Goal: Information Seeking & Learning: Learn about a topic

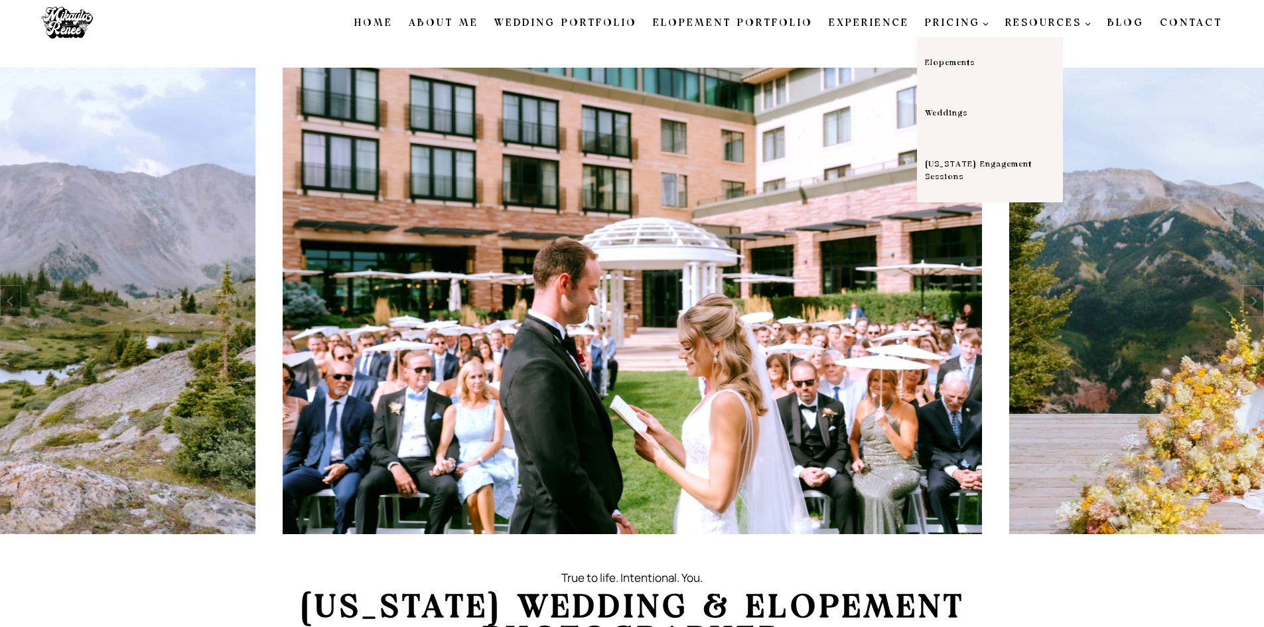
click at [978, 104] on link "Weddings" at bounding box center [990, 113] width 146 height 51
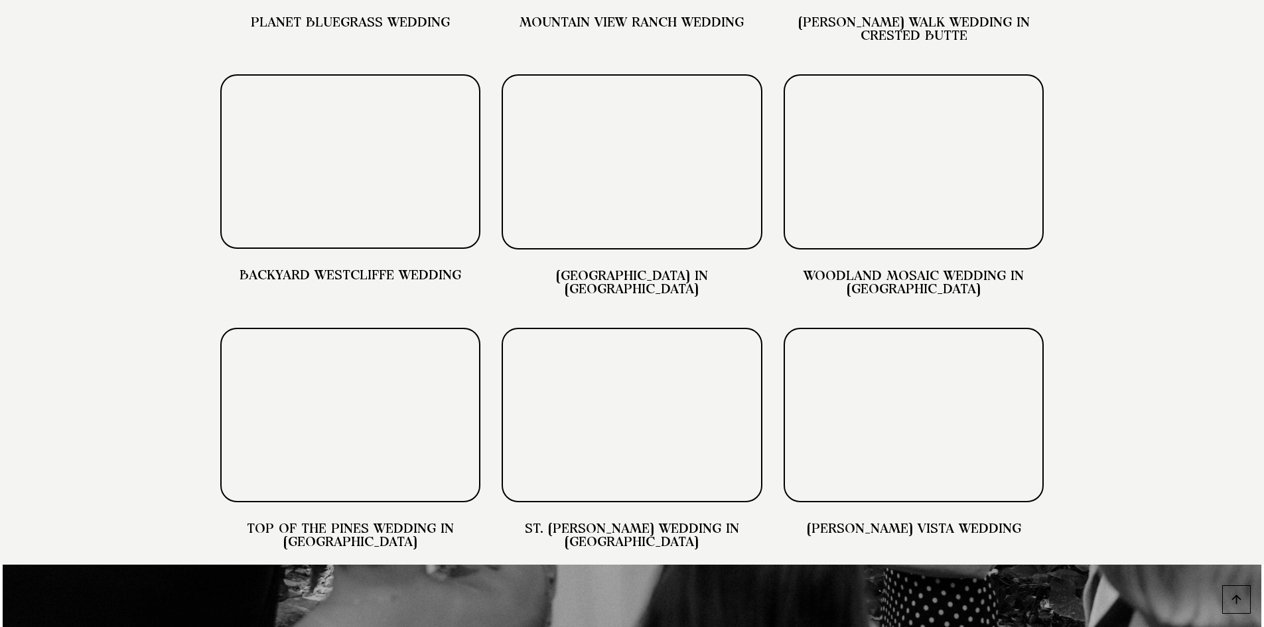
scroll to position [3915, 0]
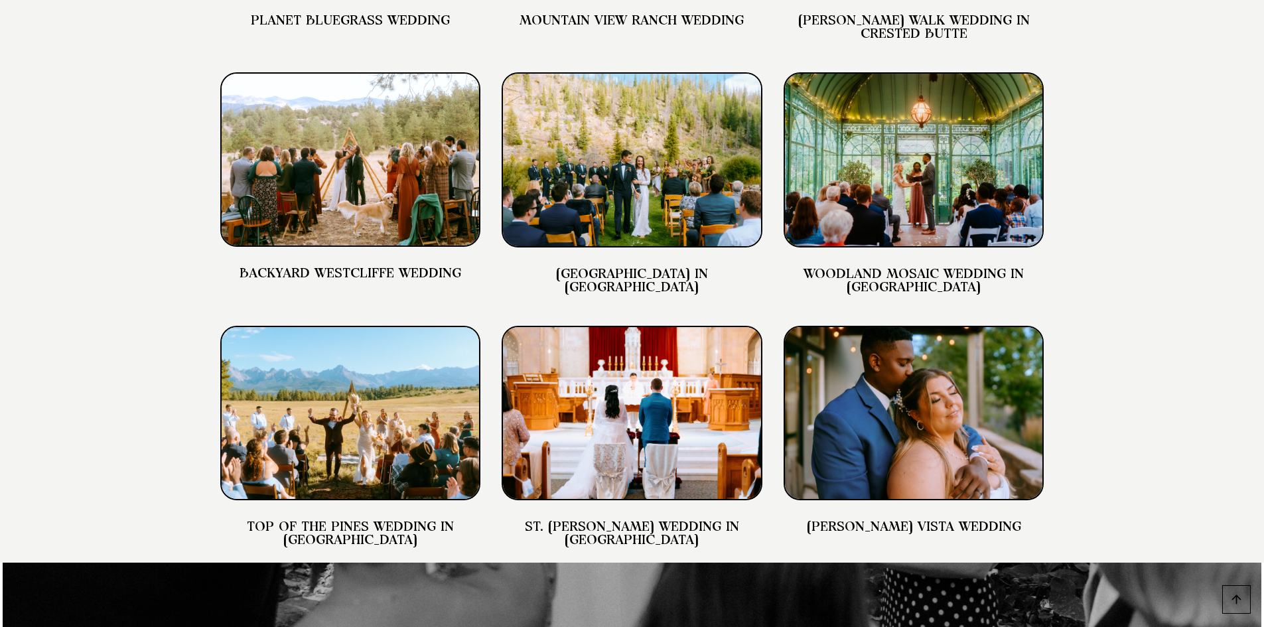
click at [433, 435] on img at bounding box center [350, 413] width 261 height 174
click at [369, 545] on link "Top of the Pines Wedding in [GEOGRAPHIC_DATA]" at bounding box center [350, 533] width 207 height 27
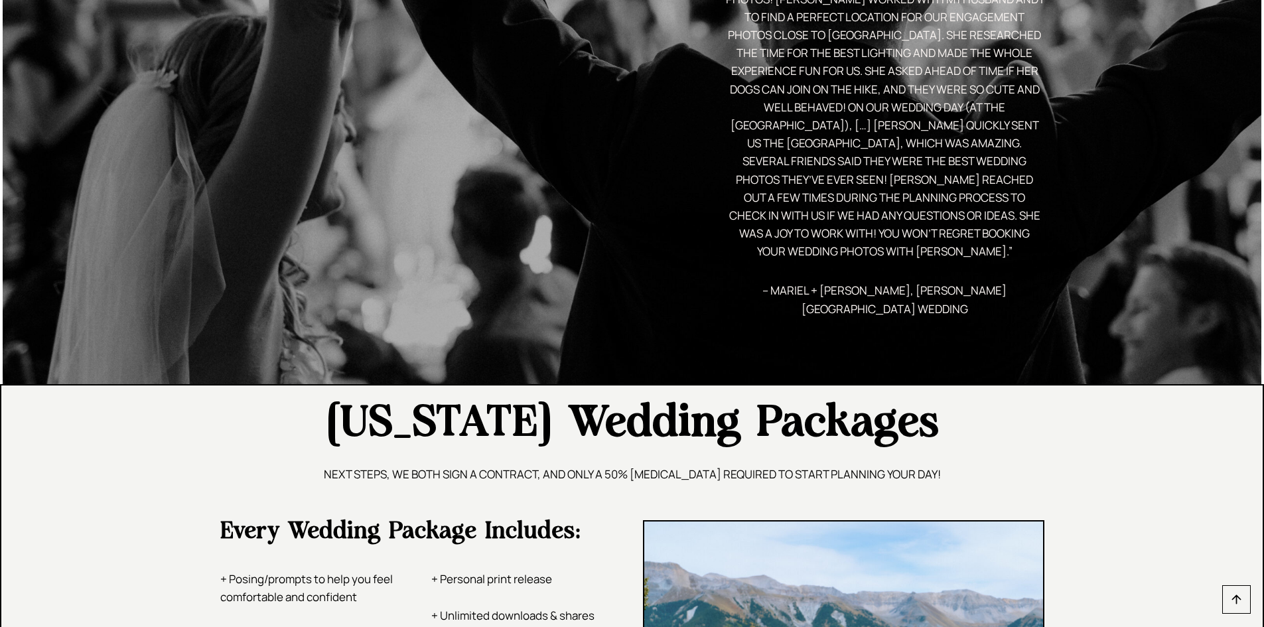
scroll to position [1924, 0]
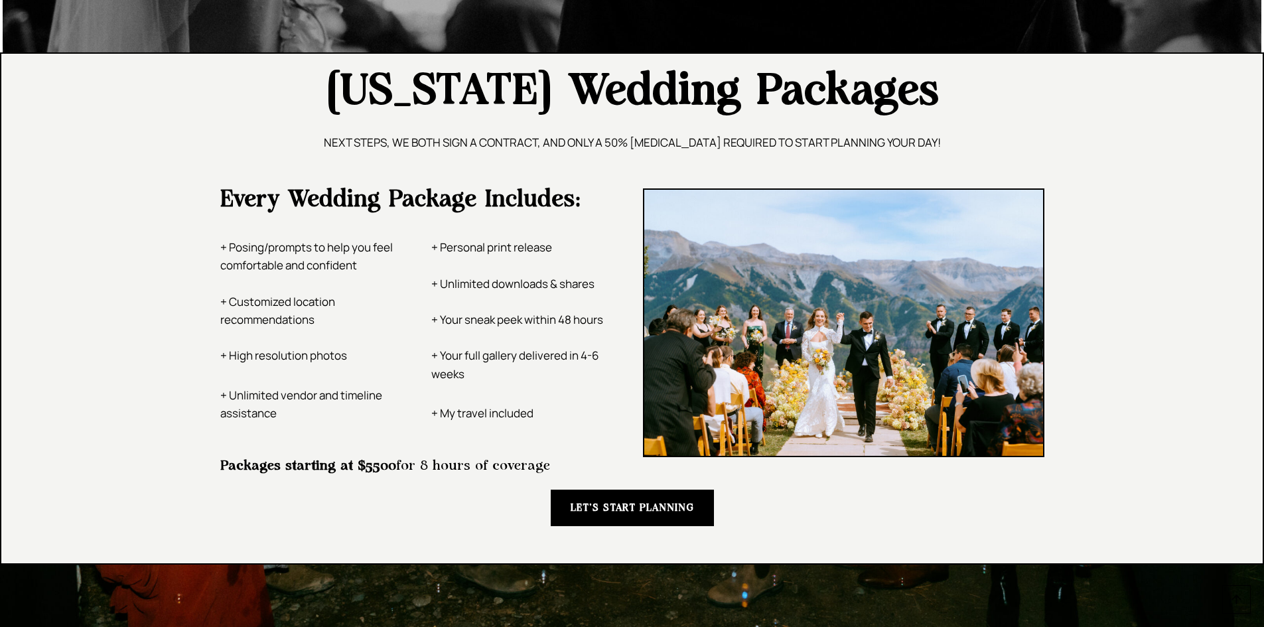
click at [600, 507] on strong "LET’S START PLANNING" at bounding box center [632, 508] width 123 height 10
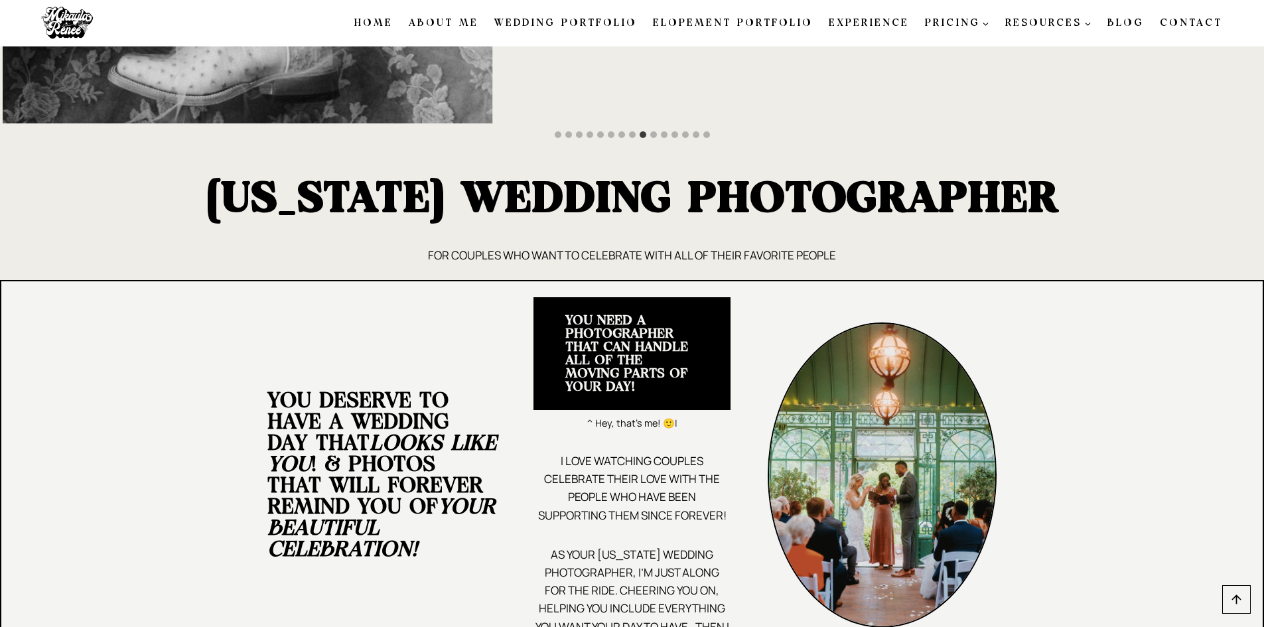
scroll to position [0, 0]
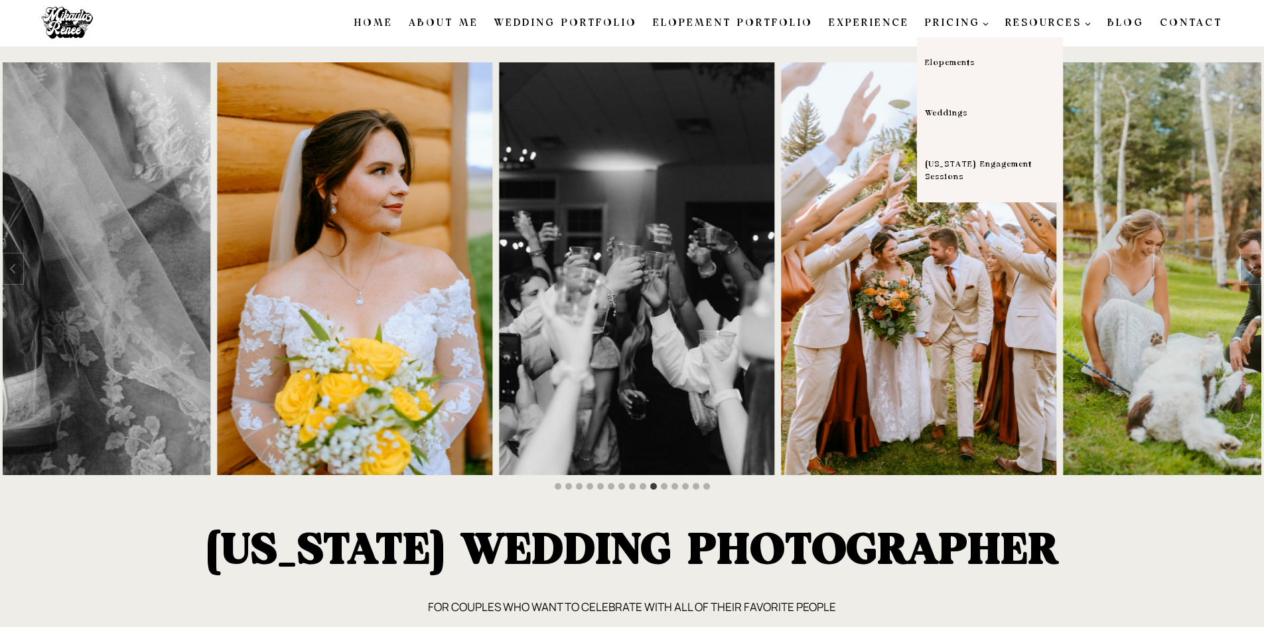
click at [989, 170] on link "[US_STATE] Engagement Sessions" at bounding box center [990, 171] width 146 height 64
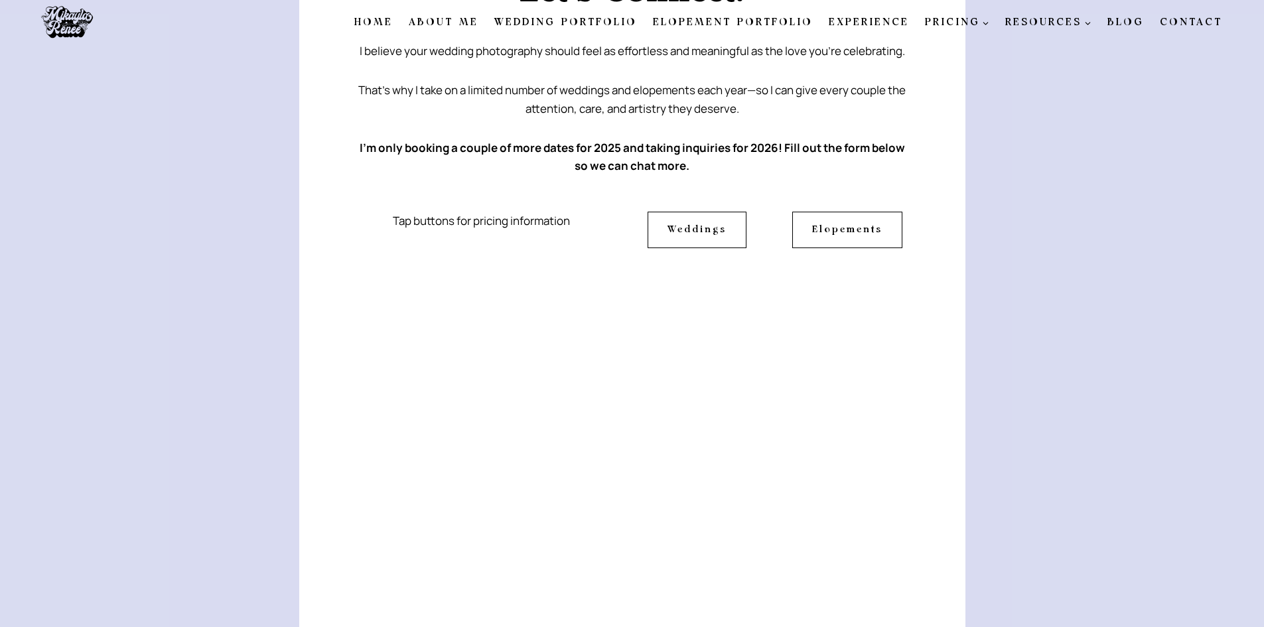
scroll to position [398, 0]
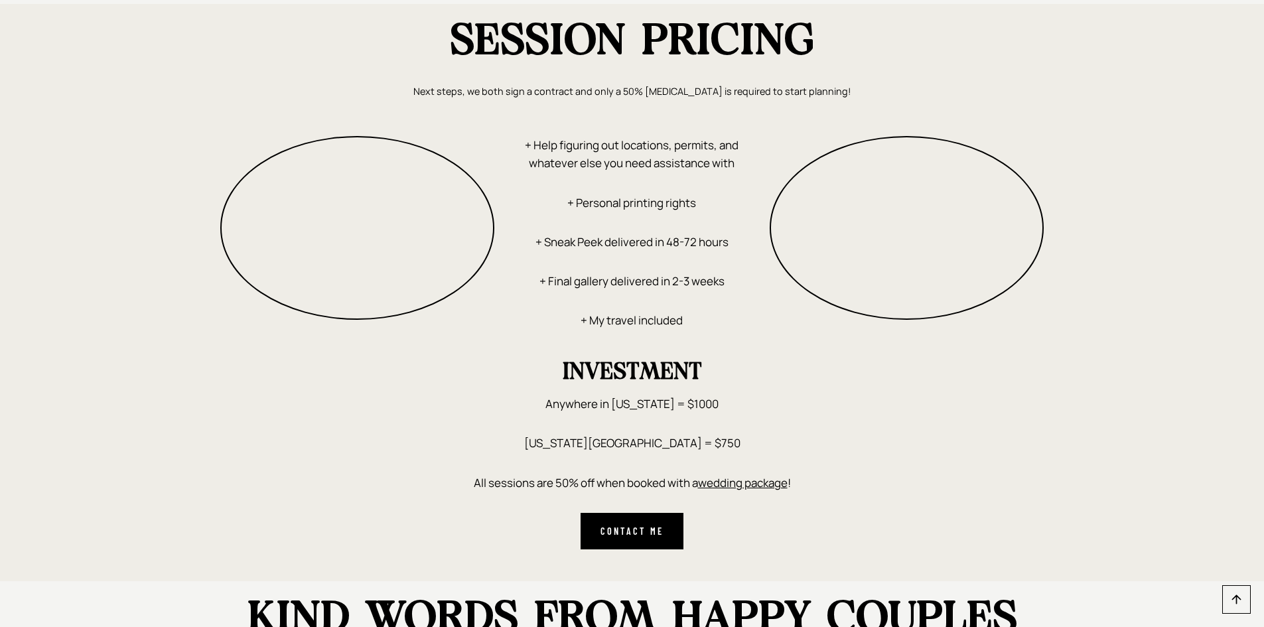
scroll to position [2046, 0]
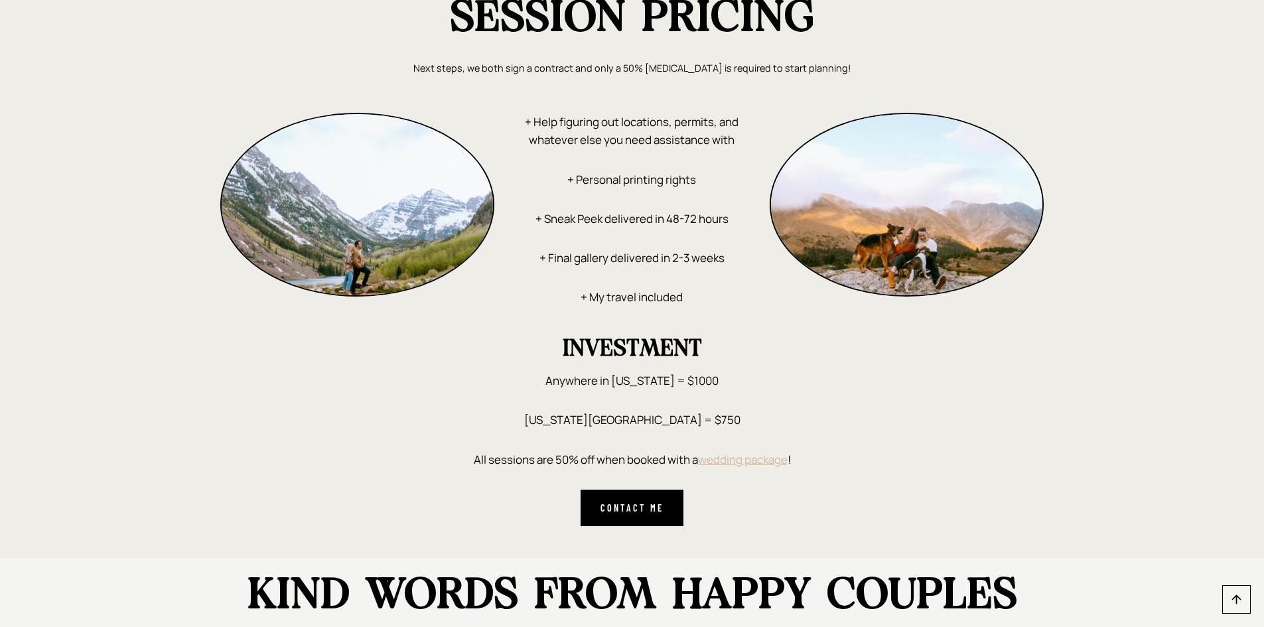
click at [731, 467] on link "wedding package" at bounding box center [743, 459] width 90 height 15
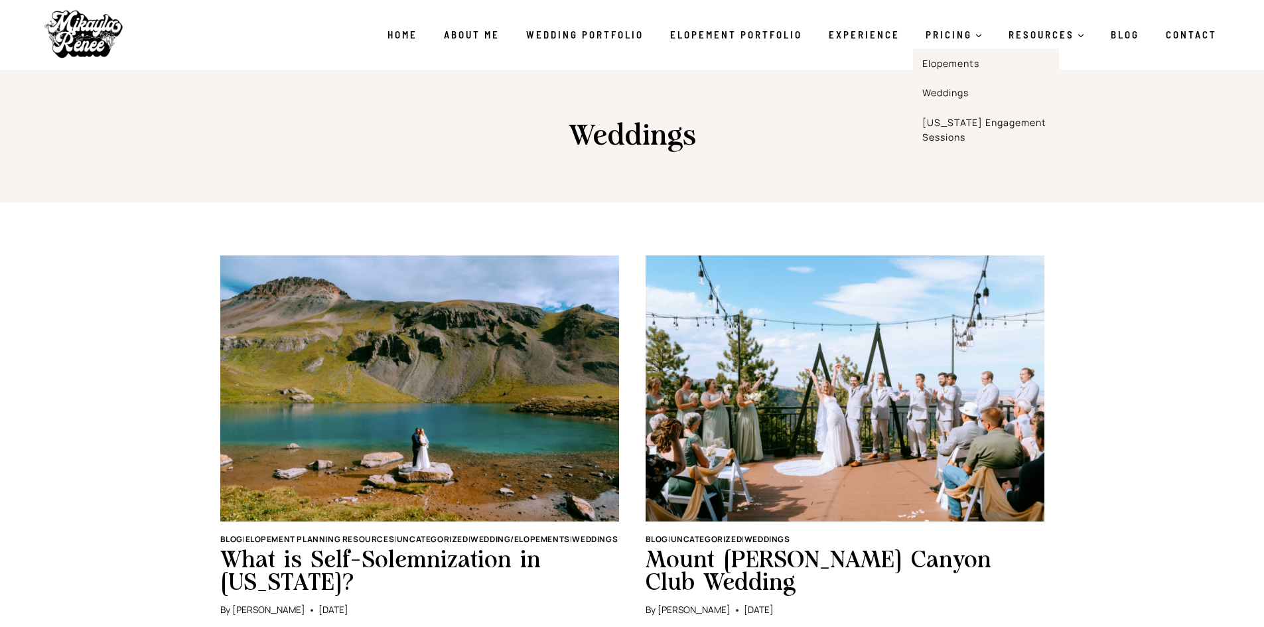
click at [971, 89] on link "Weddings" at bounding box center [986, 93] width 146 height 30
